Goal: Task Accomplishment & Management: Manage account settings

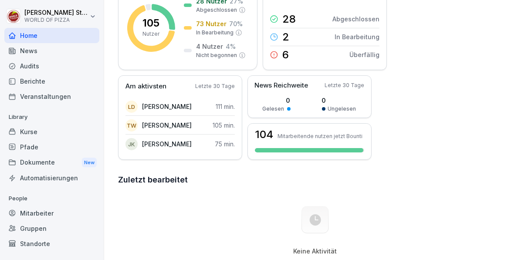
scroll to position [148, 0]
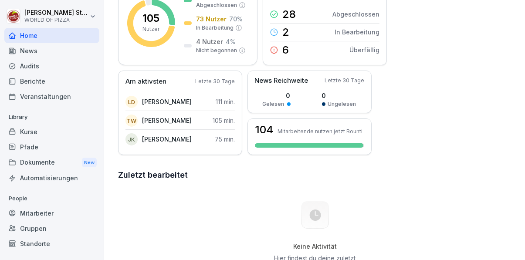
click at [51, 214] on div "Mitarbeiter" at bounding box center [51, 212] width 95 height 15
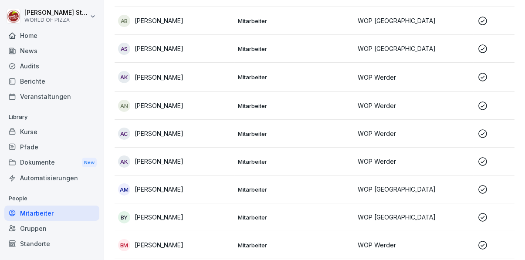
scroll to position [9, 0]
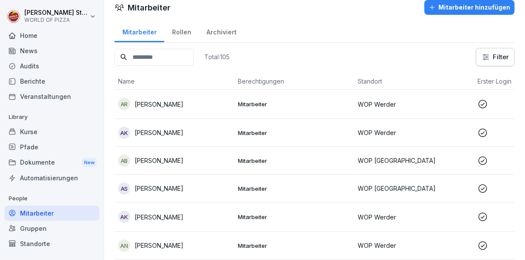
click at [188, 56] on input at bounding box center [154, 57] width 79 height 17
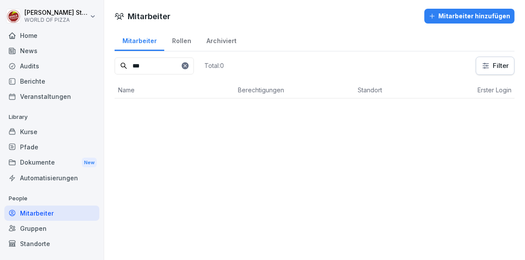
scroll to position [0, 0]
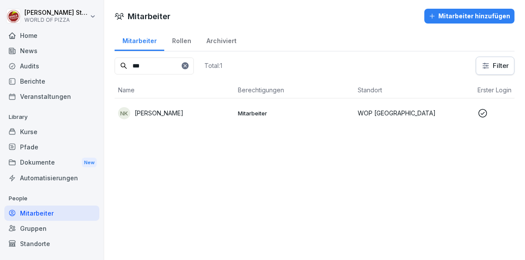
click at [233, 111] on td "NK [PERSON_NAME]" at bounding box center [175, 112] width 120 height 29
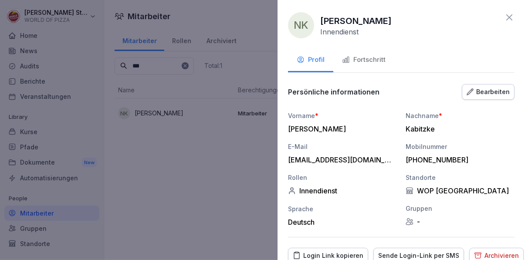
click at [436, 258] on div "Sende Login-Link per SMS" at bounding box center [418, 256] width 81 height 10
click at [205, 222] on div at bounding box center [262, 130] width 525 height 260
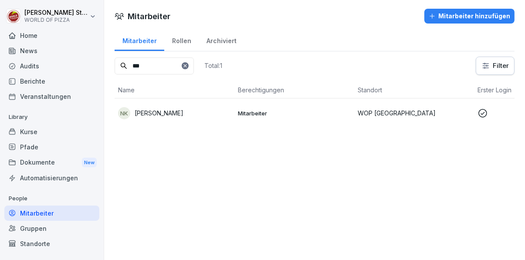
click at [171, 64] on input "***" at bounding box center [154, 65] width 79 height 17
type input "*"
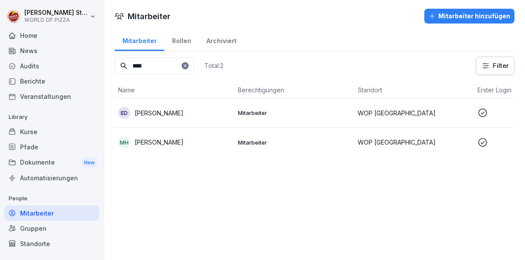
click at [218, 114] on div "[PERSON_NAME]" at bounding box center [174, 113] width 113 height 12
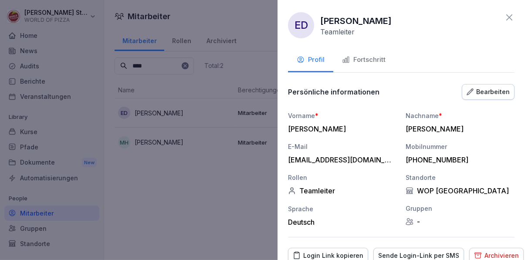
click at [359, 56] on div "Fortschritt" at bounding box center [364, 60] width 44 height 10
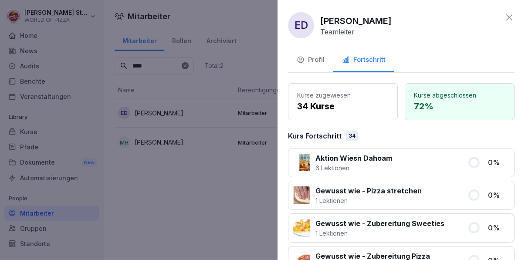
click at [195, 217] on div at bounding box center [262, 130] width 525 height 260
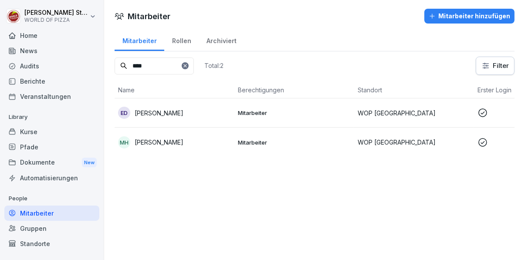
click at [169, 66] on input "****" at bounding box center [154, 65] width 79 height 17
type input "*"
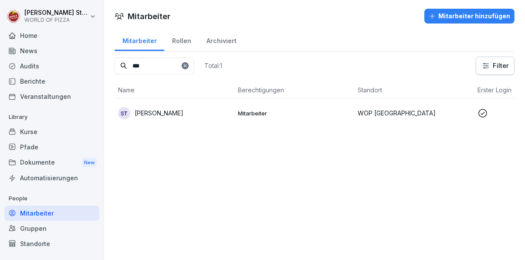
click at [194, 113] on div "ST Samson Tennai" at bounding box center [174, 113] width 113 height 12
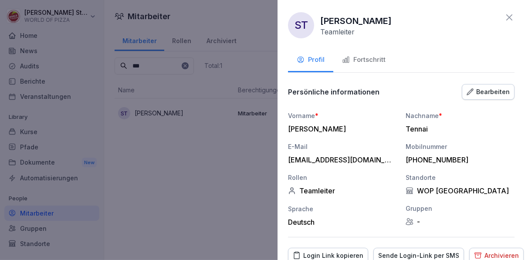
click at [374, 63] on div "Fortschritt" at bounding box center [364, 60] width 44 height 10
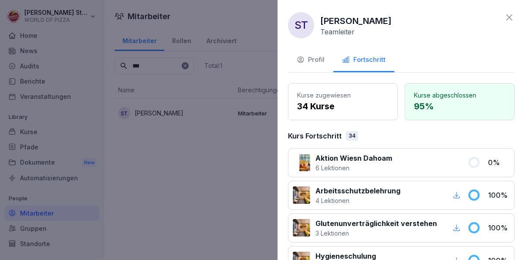
click at [207, 222] on div at bounding box center [262, 130] width 525 height 260
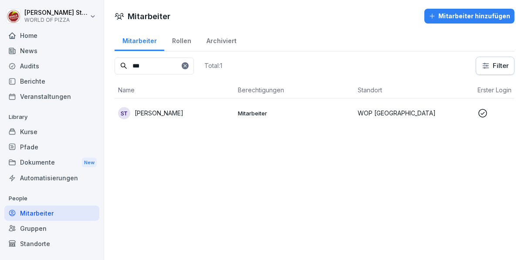
click at [168, 65] on input "***" at bounding box center [154, 65] width 79 height 17
type input "*"
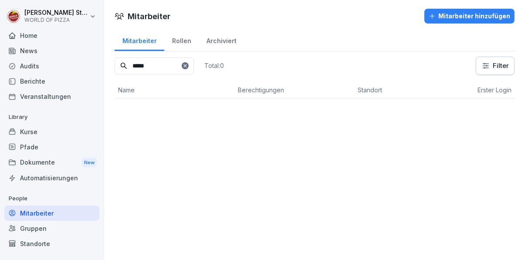
click at [178, 113] on div "Mitarbeiter Mitarbeiter hinzufügen Mitarbeiter Rollen Archiviert ***** Total: 0…" at bounding box center [314, 130] width 421 height 260
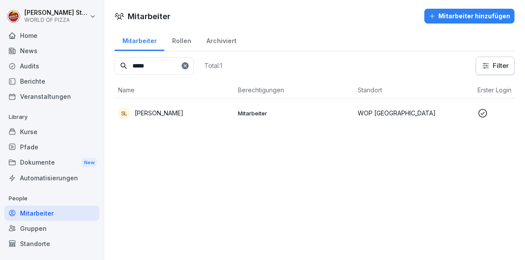
click at [202, 113] on div "SL [PERSON_NAME]" at bounding box center [174, 113] width 113 height 12
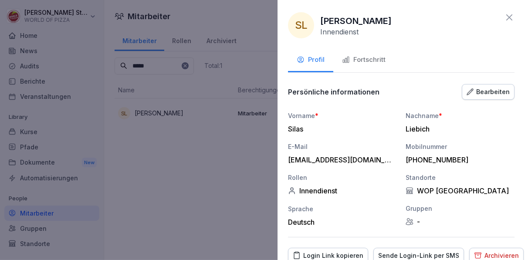
click at [376, 63] on div "Fortschritt" at bounding box center [364, 60] width 44 height 10
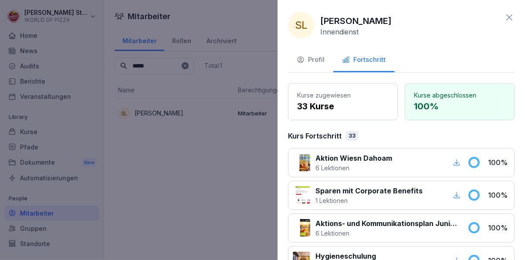
click at [209, 220] on div at bounding box center [262, 130] width 525 height 260
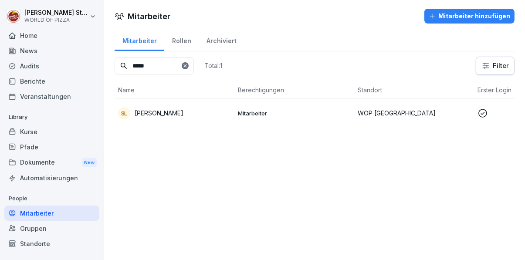
click at [171, 63] on input "*****" at bounding box center [154, 65] width 79 height 17
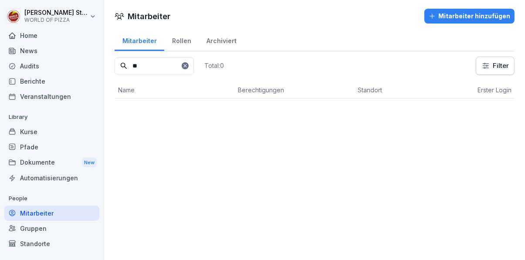
type input "*"
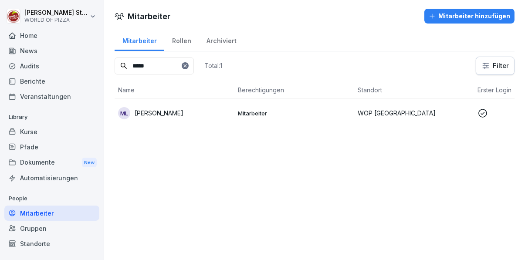
click at [191, 113] on div "ML [PERSON_NAME]" at bounding box center [174, 113] width 113 height 12
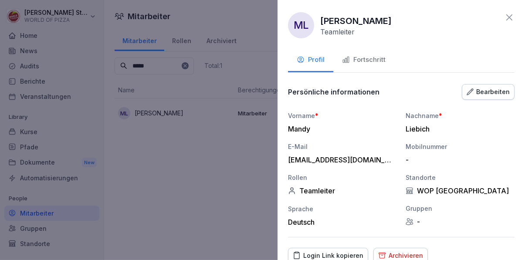
click at [369, 60] on div "Fortschritt" at bounding box center [364, 60] width 44 height 10
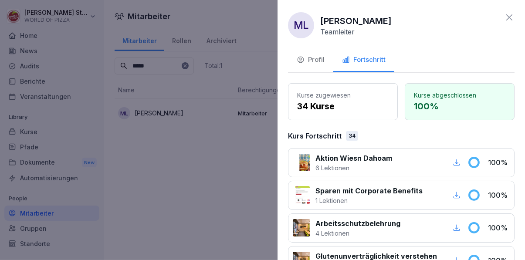
click at [191, 216] on div at bounding box center [262, 130] width 525 height 260
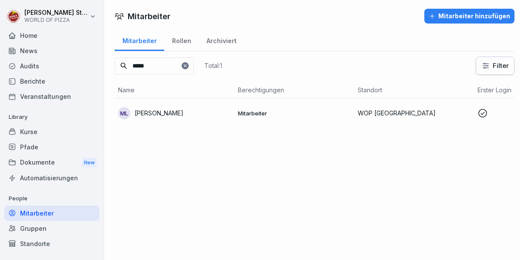
click at [173, 68] on input "*****" at bounding box center [154, 65] width 79 height 17
type input "*"
type input "****"
click at [201, 114] on div "SS [PERSON_NAME]" at bounding box center [174, 113] width 113 height 12
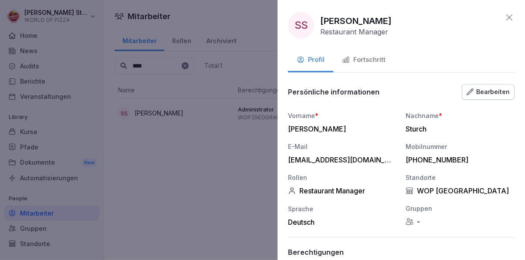
click at [370, 58] on div "Fortschritt" at bounding box center [364, 60] width 44 height 10
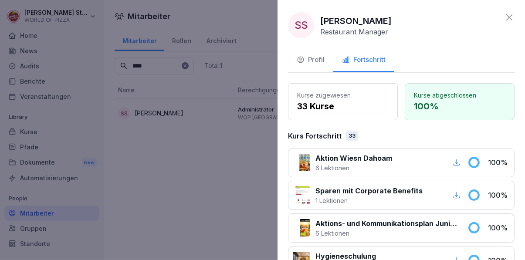
click at [183, 237] on div at bounding box center [262, 130] width 525 height 260
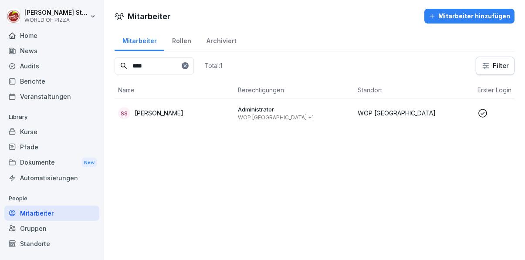
click at [57, 244] on div "Standorte" at bounding box center [51, 243] width 95 height 15
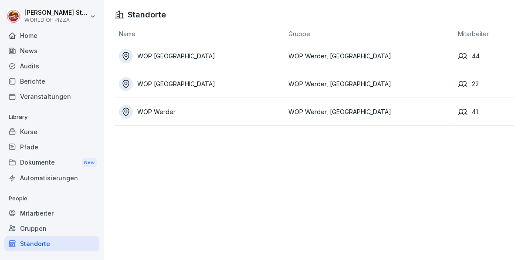
click at [61, 81] on div "Berichte" at bounding box center [51, 81] width 95 height 15
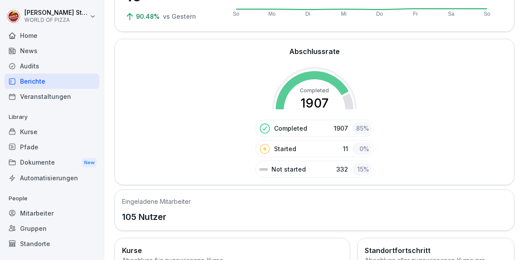
scroll to position [95, 0]
click at [58, 216] on div "Mitarbeiter" at bounding box center [51, 212] width 95 height 15
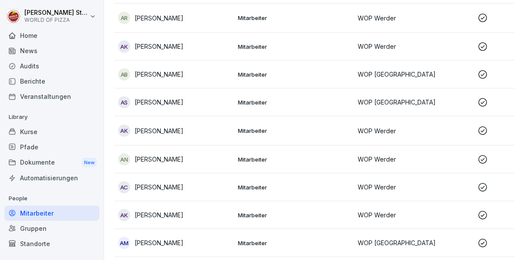
scroll to position [9, 0]
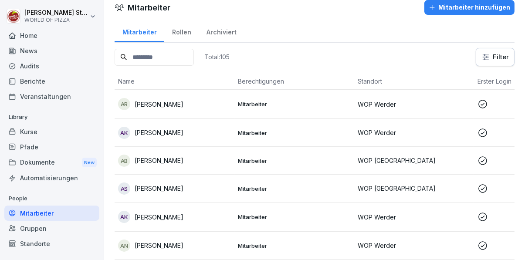
click at [172, 52] on input at bounding box center [154, 57] width 79 height 17
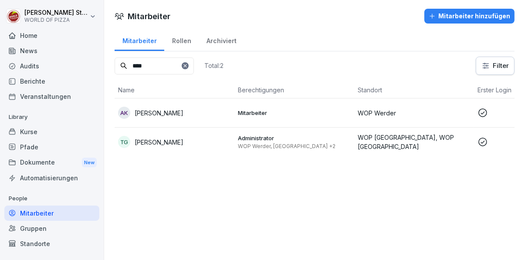
scroll to position [0, 0]
type input "****"
click at [286, 142] on div "Administrator WOP Werder, [GEOGRAPHIC_DATA] +2" at bounding box center [294, 142] width 113 height 16
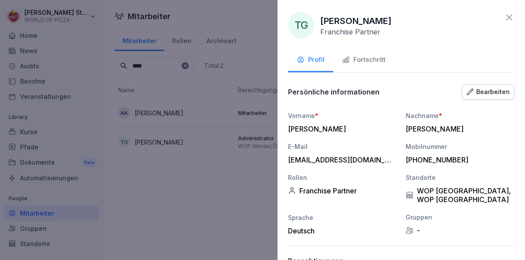
click at [374, 57] on div "Fortschritt" at bounding box center [364, 60] width 44 height 10
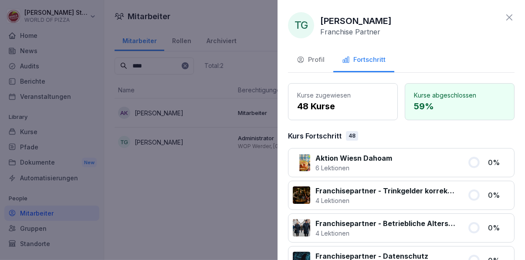
click at [317, 61] on div "Profil" at bounding box center [310, 60] width 28 height 10
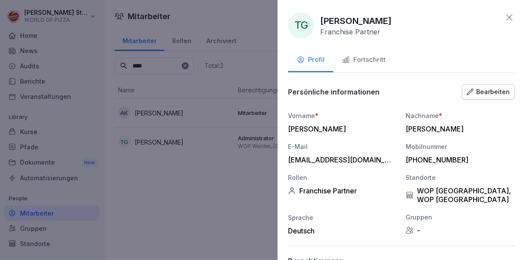
click at [188, 198] on div at bounding box center [262, 130] width 525 height 260
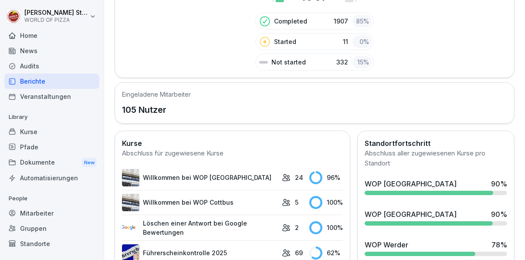
scroll to position [202, 0]
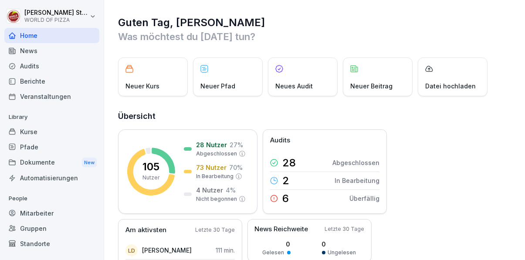
click at [44, 53] on div "News" at bounding box center [51, 50] width 95 height 15
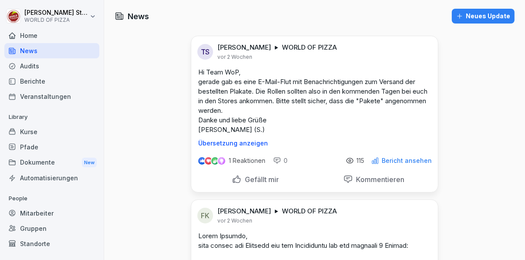
click at [61, 38] on div "Home" at bounding box center [51, 35] width 95 height 15
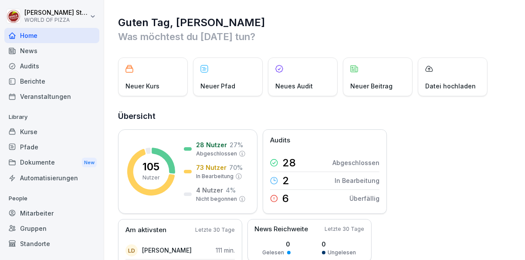
click at [61, 213] on div "Mitarbeiter" at bounding box center [51, 212] width 95 height 15
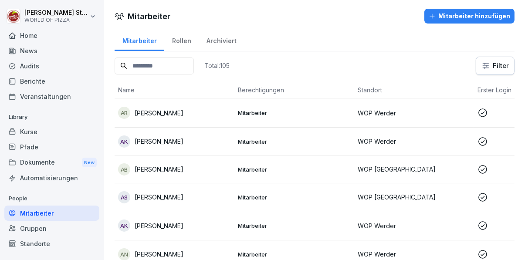
click at [177, 69] on input at bounding box center [154, 65] width 79 height 17
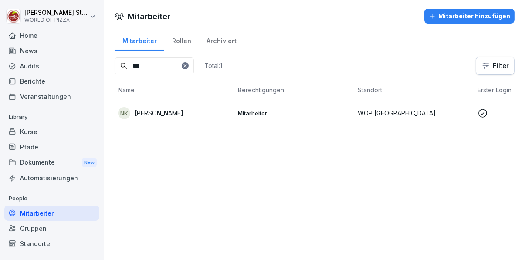
type input "***"
click at [175, 113] on p "[PERSON_NAME]" at bounding box center [159, 112] width 49 height 9
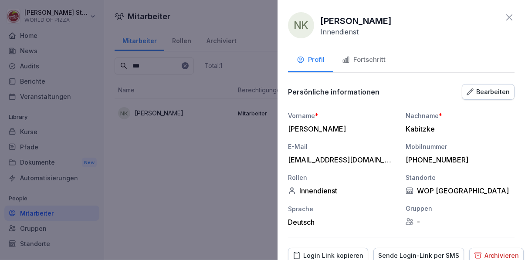
click at [362, 61] on div "Fortschritt" at bounding box center [364, 60] width 44 height 10
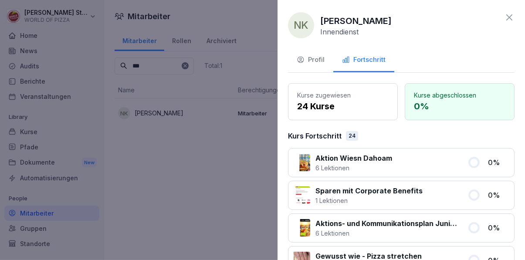
click at [212, 196] on div at bounding box center [262, 130] width 525 height 260
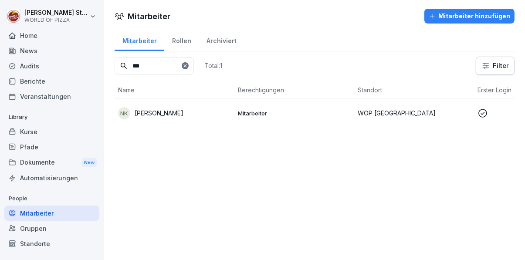
click at [55, 36] on div "Home" at bounding box center [51, 35] width 95 height 15
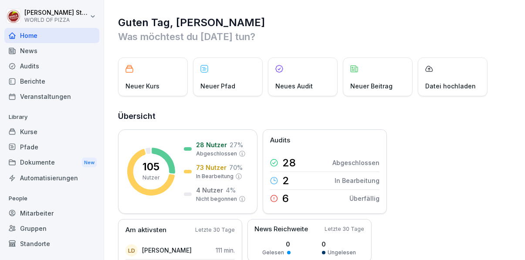
click at [56, 216] on div "Mitarbeiter" at bounding box center [51, 212] width 95 height 15
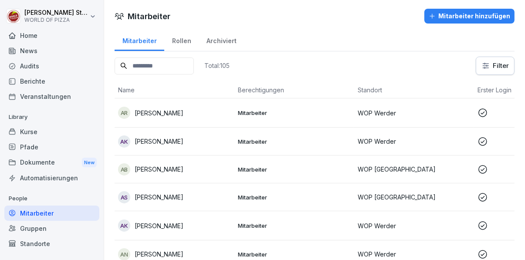
click at [184, 70] on input at bounding box center [154, 65] width 79 height 17
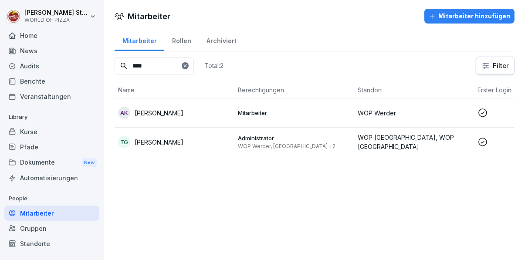
type input "****"
click at [286, 140] on p "Administrator" at bounding box center [294, 138] width 113 height 8
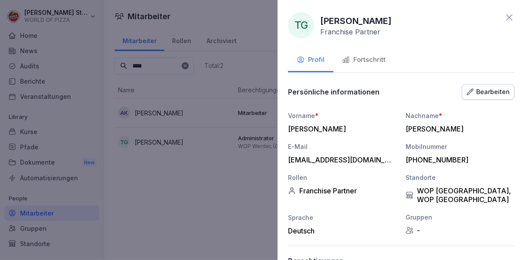
click at [498, 91] on div "Bearbeiten" at bounding box center [487, 92] width 43 height 10
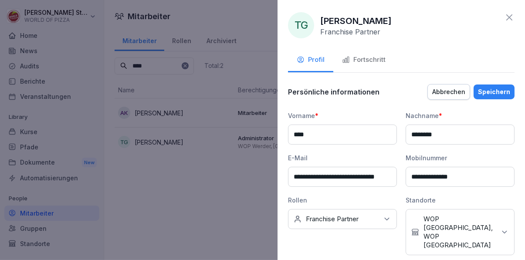
click at [504, 228] on icon at bounding box center [504, 232] width 9 height 9
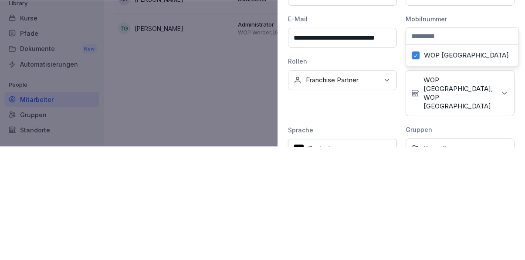
scroll to position [27, 0]
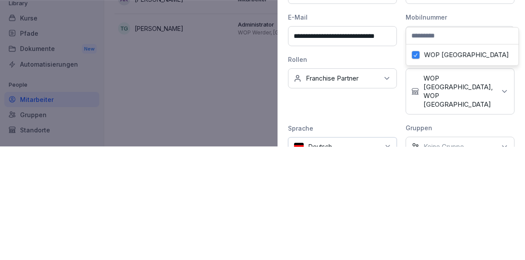
click at [418, 167] on button "WOP [GEOGRAPHIC_DATA]" at bounding box center [415, 169] width 8 height 8
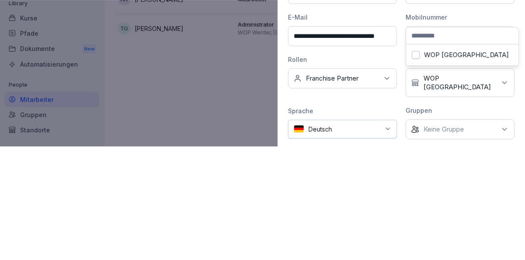
click at [481, 219] on div "Gruppen" at bounding box center [459, 223] width 109 height 9
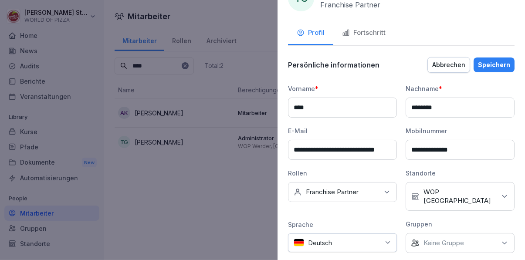
click at [502, 193] on icon at bounding box center [504, 196] width 9 height 9
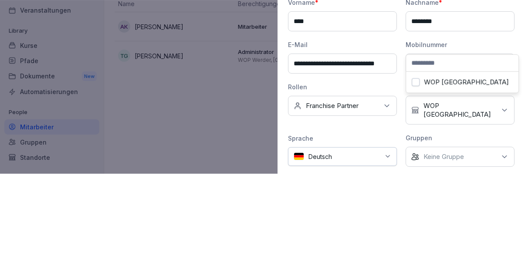
click at [469, 209] on div "**********" at bounding box center [401, 168] width 226 height 169
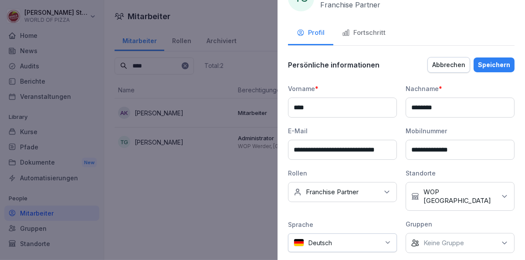
click at [505, 63] on div "Speichern" at bounding box center [494, 65] width 32 height 10
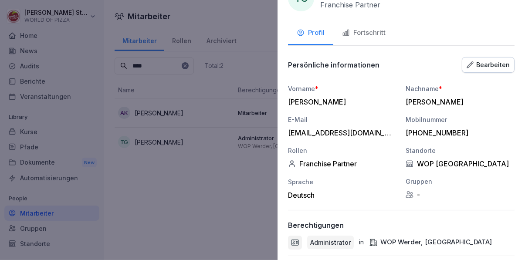
click at [190, 201] on div at bounding box center [262, 130] width 525 height 260
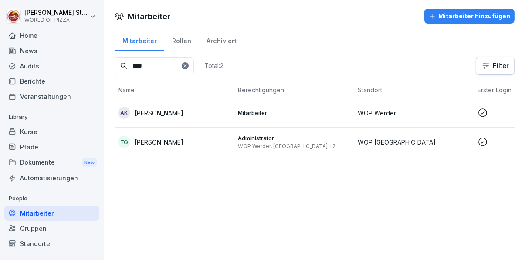
click at [44, 84] on div "Berichte" at bounding box center [51, 81] width 95 height 15
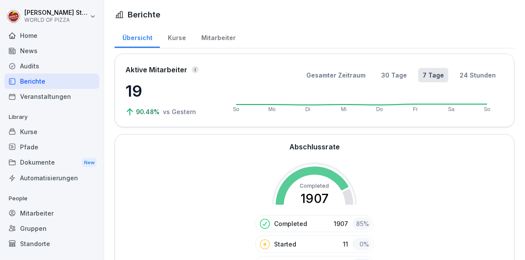
click at [55, 36] on div "Home" at bounding box center [51, 35] width 95 height 15
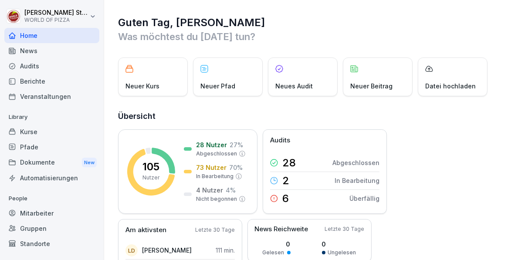
click at [50, 215] on div "Mitarbeiter" at bounding box center [51, 212] width 95 height 15
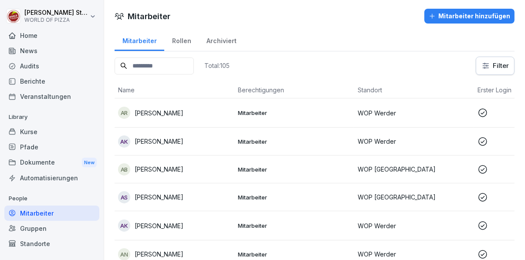
click at [47, 34] on div "Home" at bounding box center [51, 35] width 95 height 15
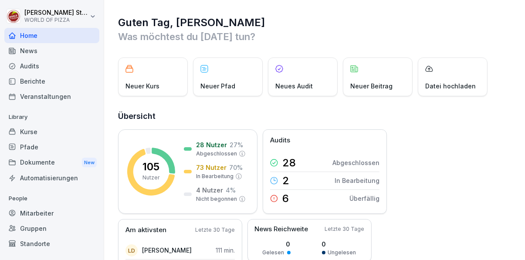
click at [57, 37] on div "Home" at bounding box center [51, 35] width 95 height 15
click at [58, 212] on div "Mitarbeiter" at bounding box center [51, 212] width 95 height 15
